Goal: Task Accomplishment & Management: Manage account settings

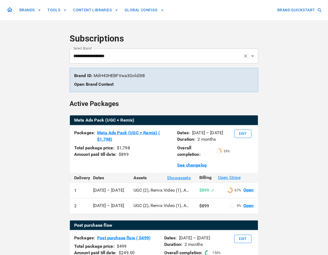
click at [102, 58] on input "**********" at bounding box center [156, 56] width 169 height 10
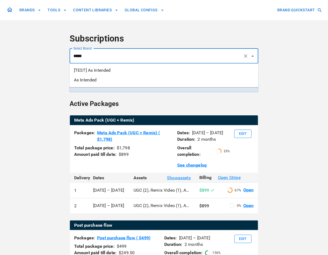
click at [98, 77] on li "As Intended" at bounding box center [164, 80] width 189 height 10
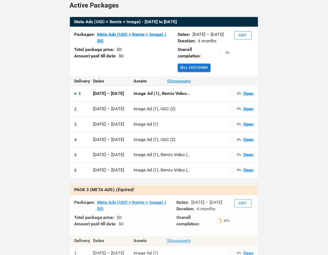
scroll to position [98, 0]
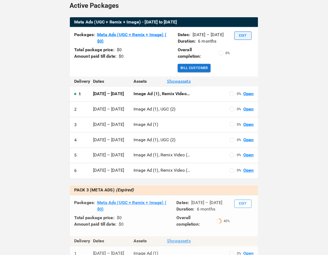
type input "**********"
click at [242, 37] on button "Edit" at bounding box center [242, 36] width 17 height 8
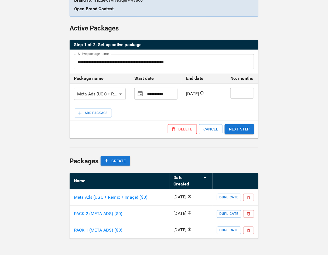
scroll to position [69, 0]
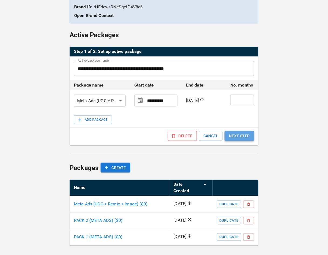
click at [239, 135] on button "NEXT STEP" at bounding box center [238, 136] width 29 height 10
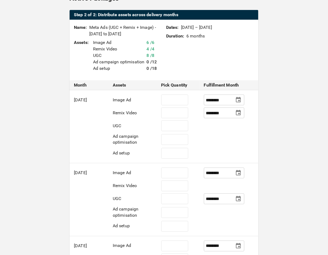
scroll to position [104, 0]
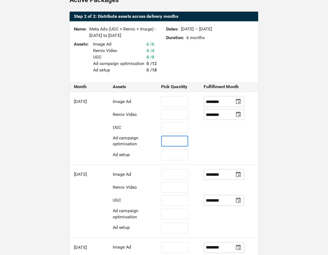
click at [175, 139] on input "*" at bounding box center [174, 141] width 27 height 11
type input "*"
click at [175, 155] on input "*" at bounding box center [174, 155] width 27 height 11
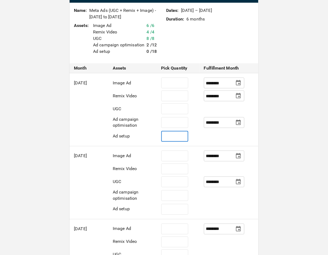
scroll to position [121, 0]
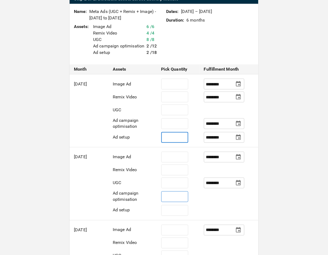
type input "*"
click at [177, 195] on input "*" at bounding box center [174, 196] width 27 height 11
paste input "number"
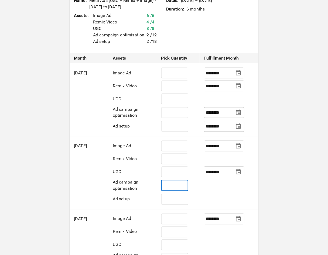
scroll to position [135, 0]
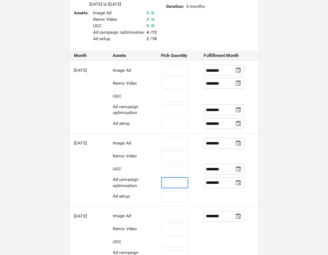
type input "*"
click at [237, 195] on td at bounding box center [228, 198] width 59 height 16
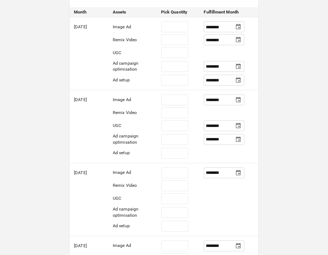
scroll to position [206, 0]
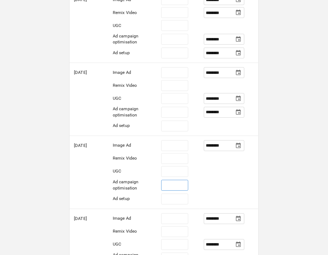
click at [175, 187] on input "*" at bounding box center [174, 185] width 27 height 11
paste input "number"
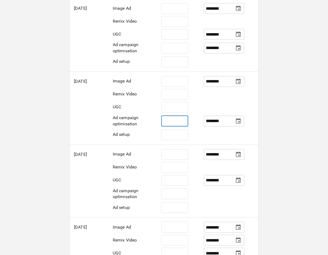
scroll to position [289, 0]
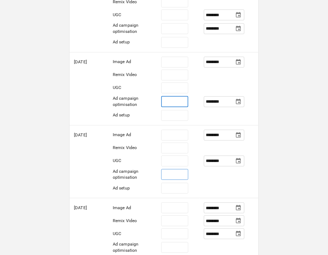
type input "*"
click at [175, 175] on input "*" at bounding box center [174, 174] width 27 height 11
paste input "number"
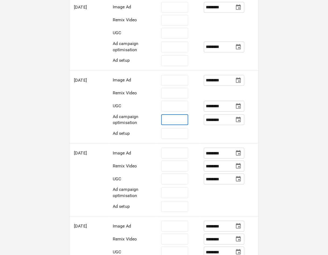
scroll to position [356, 0]
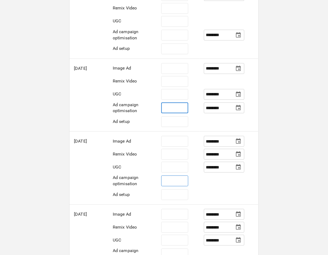
type input "*"
click at [175, 182] on input "*" at bounding box center [174, 180] width 27 height 11
paste input "number"
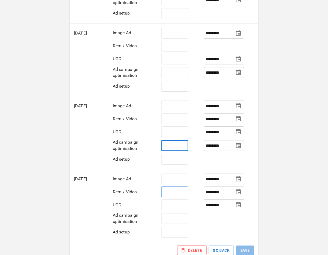
scroll to position [422, 0]
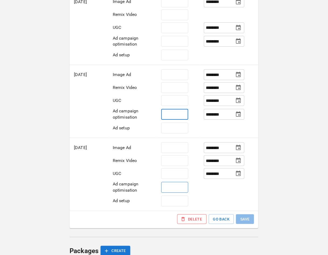
type input "*"
click at [180, 193] on input "*" at bounding box center [174, 187] width 27 height 11
paste input "number"
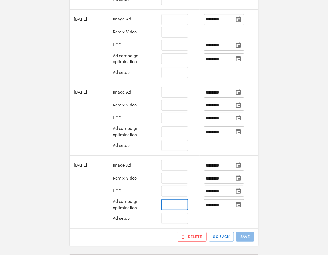
scroll to position [408, 0]
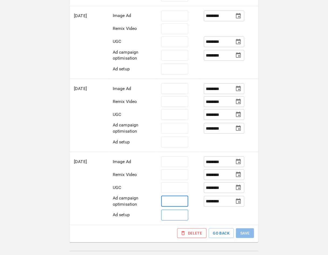
type input "*"
click at [175, 220] on input "*" at bounding box center [174, 215] width 27 height 11
type input "*"
click at [174, 147] on input "*" at bounding box center [174, 142] width 27 height 11
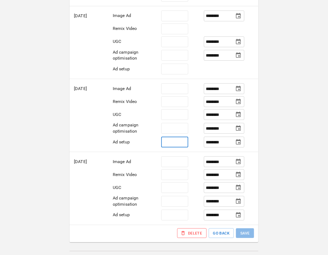
scroll to position [415, 0]
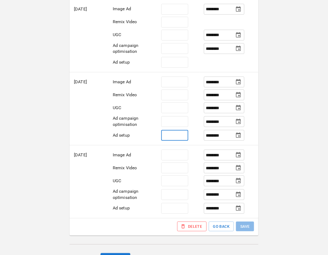
type input "*"
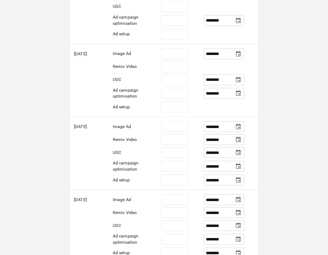
scroll to position [340, 0]
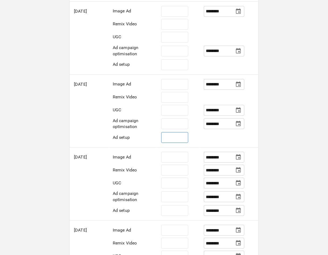
click at [174, 143] on input "*" at bounding box center [174, 137] width 27 height 11
type input "*"
click at [291, 93] on div "**********" at bounding box center [164, 43] width 328 height 767
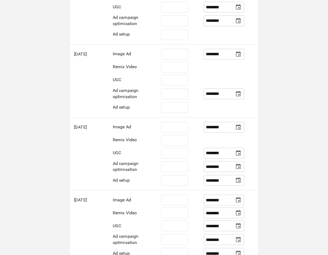
scroll to position [292, 0]
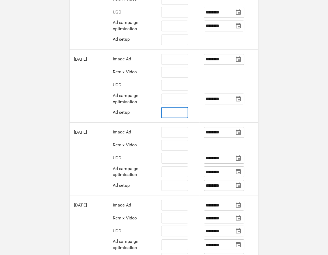
click at [178, 118] on input "*" at bounding box center [174, 112] width 27 height 11
type input "*"
click at [303, 69] on div "**********" at bounding box center [164, 91] width 328 height 767
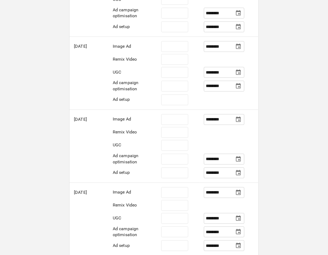
scroll to position [230, 0]
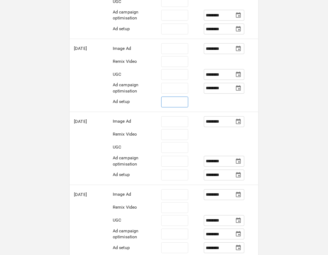
click at [177, 108] on input "*" at bounding box center [174, 102] width 27 height 11
type input "*"
click at [298, 70] on div "**********" at bounding box center [164, 153] width 328 height 767
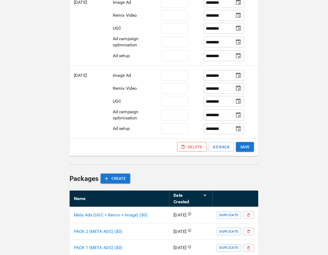
scroll to position [519, 0]
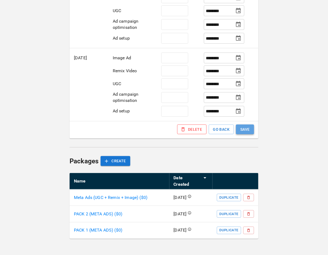
click at [250, 134] on button "SAVE" at bounding box center [245, 129] width 18 height 10
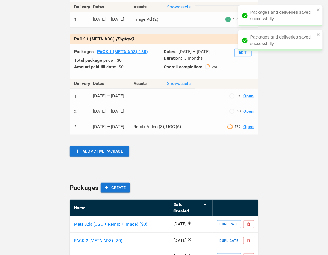
scroll to position [500, 0]
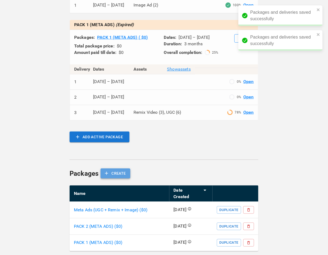
click at [114, 169] on button "CREATE" at bounding box center [114, 173] width 29 height 10
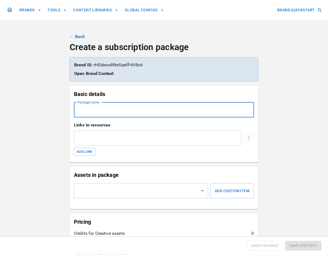
click at [103, 111] on input "Package name" at bounding box center [164, 109] width 180 height 15
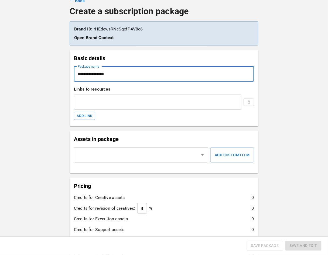
scroll to position [50, 0]
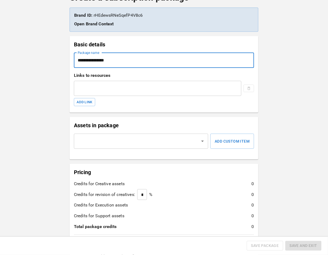
type input "**********"
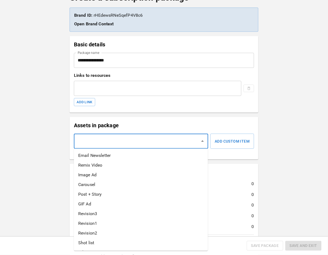
click at [110, 141] on input "text" at bounding box center [136, 141] width 121 height 10
click at [110, 157] on li "Email Newsletter" at bounding box center [141, 156] width 134 height 10
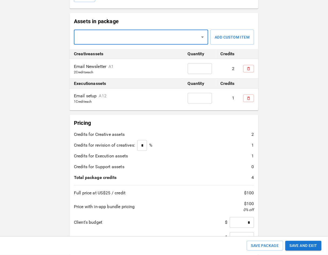
scroll to position [181, 0]
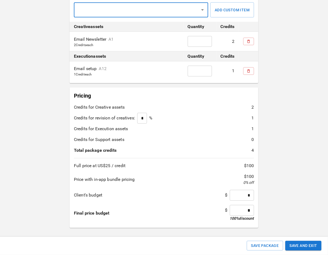
click at [248, 207] on input "*" at bounding box center [242, 210] width 24 height 11
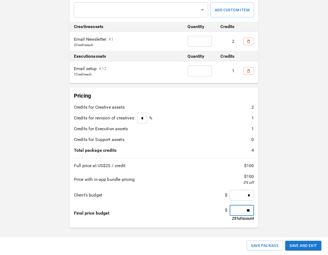
type input "**"
click at [301, 208] on div "**********" at bounding box center [164, 37] width 328 height 436
click at [307, 249] on button "Save and Exit" at bounding box center [303, 246] width 36 height 10
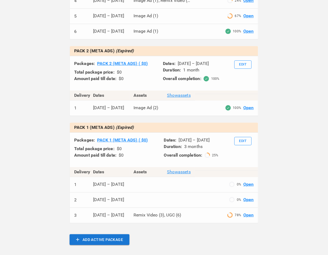
scroll to position [488, 0]
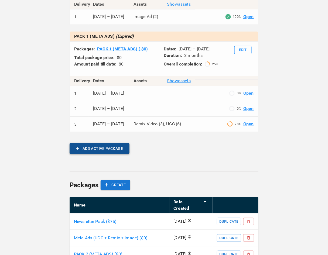
click at [122, 144] on button "ADD ACTIVE PACKAGE" at bounding box center [100, 148] width 60 height 11
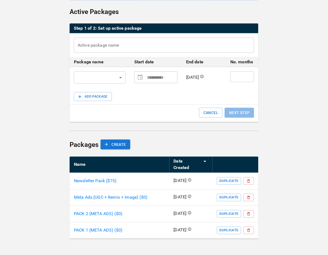
scroll to position [65, 0]
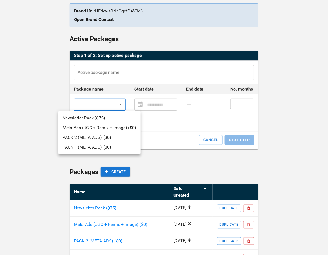
click at [117, 100] on body "**********" at bounding box center [164, 108] width 328 height 347
click at [117, 117] on li "Newsletter Pack ($ 75 )" at bounding box center [99, 118] width 82 height 10
type input "**********"
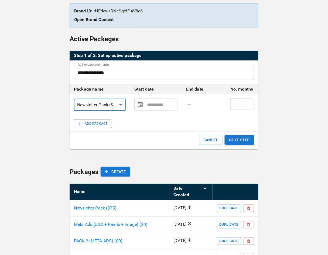
type input "**********"
click at [150, 108] on input "**********" at bounding box center [161, 104] width 28 height 11
click at [139, 104] on icon "Choose date" at bounding box center [140, 104] width 6 height 6
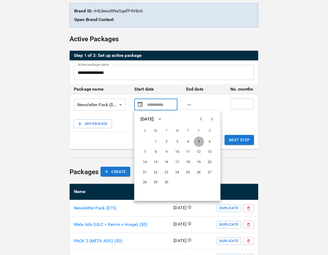
click at [201, 144] on button "5" at bounding box center [199, 142] width 10 height 10
type input "**********"
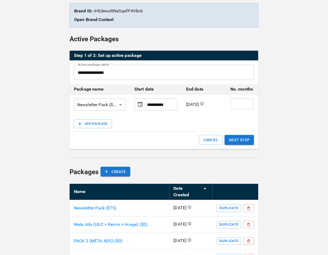
click at [240, 107] on input "*" at bounding box center [242, 104] width 24 height 11
type input "*"
click at [246, 137] on button "NEXT STEP" at bounding box center [238, 140] width 29 height 10
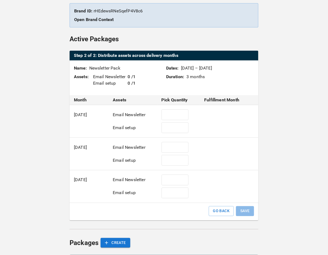
scroll to position [52, 0]
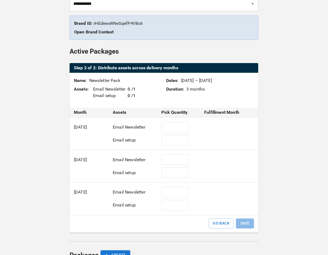
type input "*"
click at [172, 164] on input "*" at bounding box center [174, 159] width 27 height 11
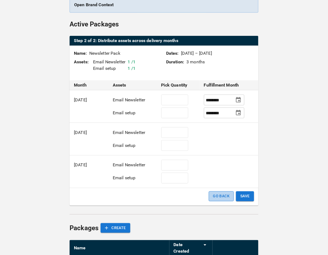
click at [225, 193] on button "GO BACK" at bounding box center [221, 196] width 25 height 10
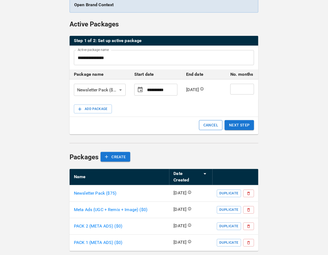
scroll to position [85, 0]
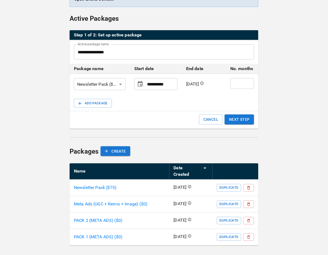
click at [87, 185] on p "Newsletter Pack ($ 75 )" at bounding box center [95, 188] width 43 height 6
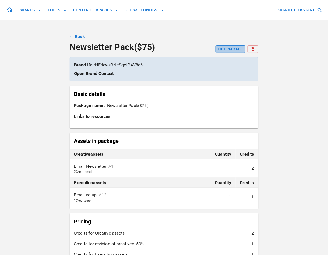
click at [229, 46] on button "EDIT PACKAGE" at bounding box center [230, 49] width 30 height 8
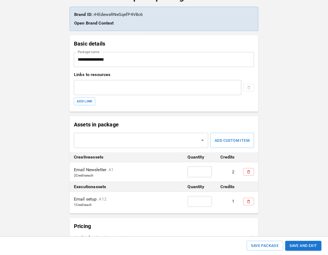
scroll to position [78, 0]
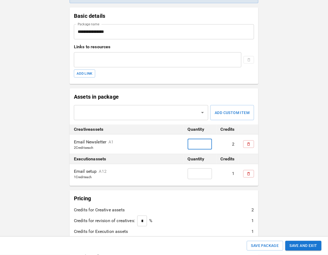
click at [194, 145] on input "*" at bounding box center [200, 144] width 24 height 11
type input "*"
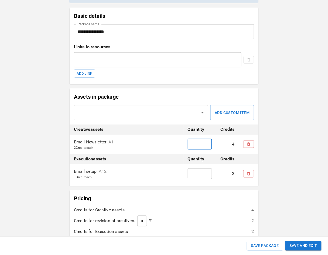
type input "*"
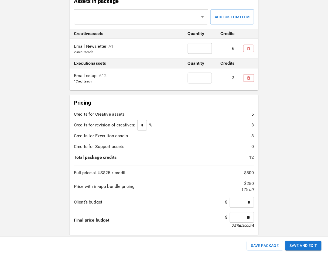
scroll to position [181, 0]
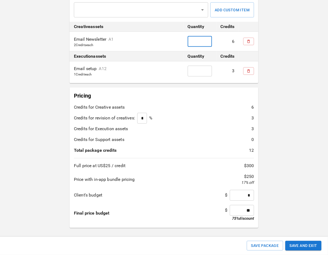
click at [245, 214] on input "**" at bounding box center [242, 210] width 24 height 11
type input "***"
click at [306, 196] on div "**********" at bounding box center [164, 37] width 328 height 436
click at [307, 246] on button "Save and Exit" at bounding box center [303, 246] width 36 height 10
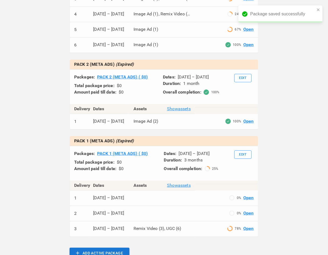
scroll to position [516, 0]
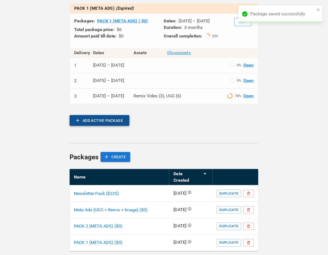
click at [92, 116] on button "ADD ACTIVE PACKAGE" at bounding box center [100, 120] width 60 height 11
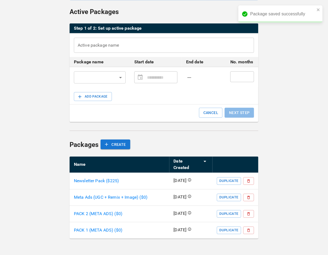
scroll to position [65, 0]
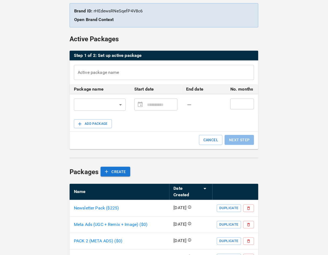
click at [117, 106] on body "**********" at bounding box center [164, 108] width 328 height 347
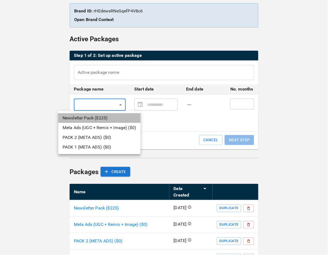
click at [116, 116] on li "Newsletter Pack ($ 225 )" at bounding box center [99, 118] width 82 height 10
type input "**********"
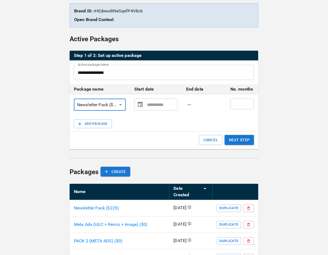
type input "**********"
click at [149, 103] on input "**********" at bounding box center [161, 104] width 28 height 11
click at [140, 104] on icon "Choose date" at bounding box center [140, 104] width 6 height 6
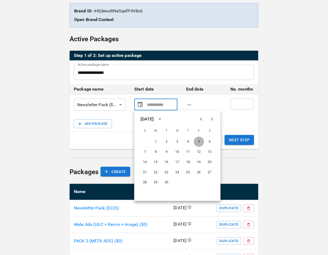
click at [199, 140] on button "5" at bounding box center [199, 142] width 10 height 10
type input "**********"
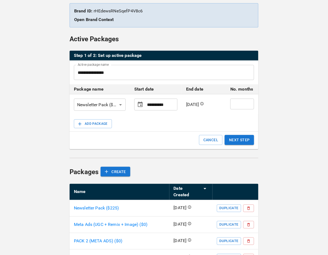
click at [241, 106] on input "*" at bounding box center [242, 104] width 24 height 11
type input "*"
click at [244, 135] on div "ADD PACKAGE CANCEL NEXT STEP" at bounding box center [164, 132] width 189 height 34
click at [244, 141] on button "NEXT STEP" at bounding box center [238, 140] width 29 height 10
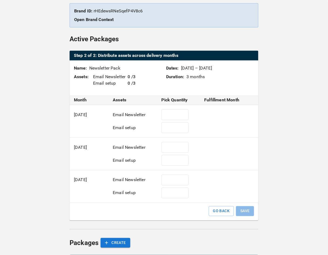
scroll to position [52, 0]
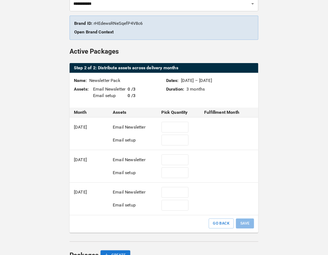
type input "*"
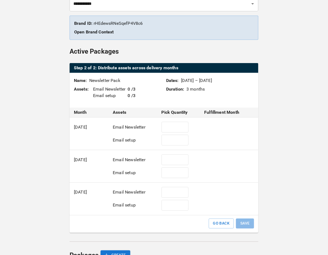
type input "*"
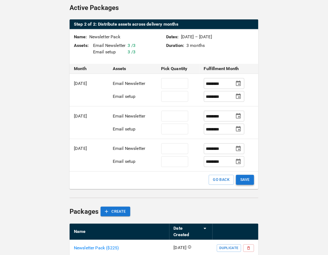
click at [253, 180] on button "SAVE" at bounding box center [245, 180] width 18 height 10
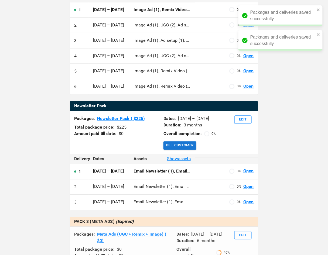
scroll to position [230, 0]
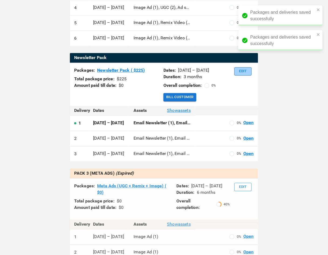
click at [243, 67] on button "Edit" at bounding box center [242, 71] width 17 height 8
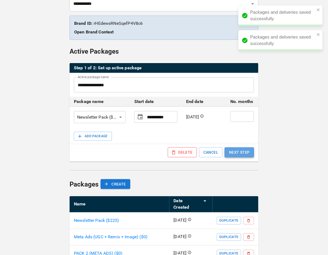
click at [238, 153] on button "NEXT STEP" at bounding box center [238, 152] width 29 height 10
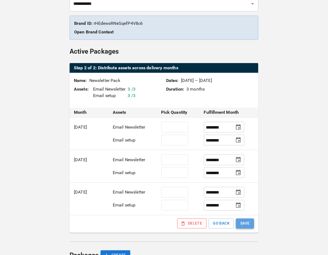
click at [243, 221] on button "SAVE" at bounding box center [245, 224] width 18 height 10
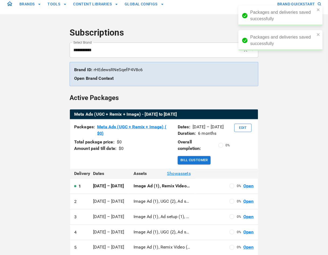
scroll to position [0, 0]
